Goal: Transaction & Acquisition: Subscribe to service/newsletter

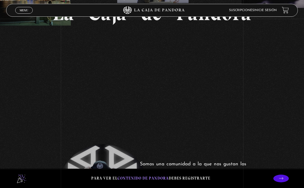
scroll to position [97, 0]
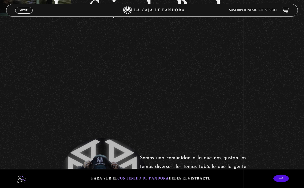
click at [283, 180] on icon at bounding box center [281, 178] width 4 height 4
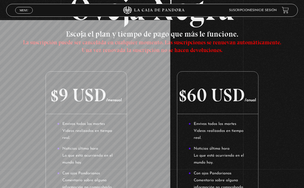
scroll to position [57, 0]
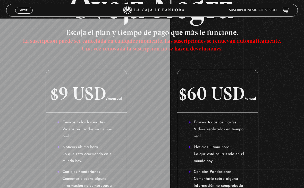
click at [275, 12] on link "Inicie sesión" at bounding box center [265, 10] width 23 height 3
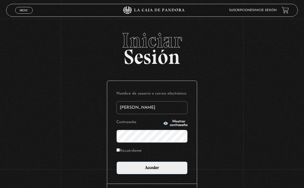
type input "Naty Cordero"
click at [152, 169] on input "Acceder" at bounding box center [151, 167] width 71 height 13
